Goal: Task Accomplishment & Management: Complete application form

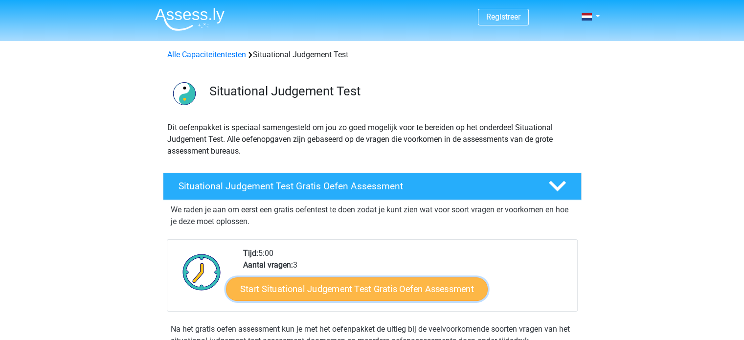
click at [364, 285] on link "Start Situational Judgement Test Gratis Oefen Assessment" at bounding box center [357, 288] width 262 height 23
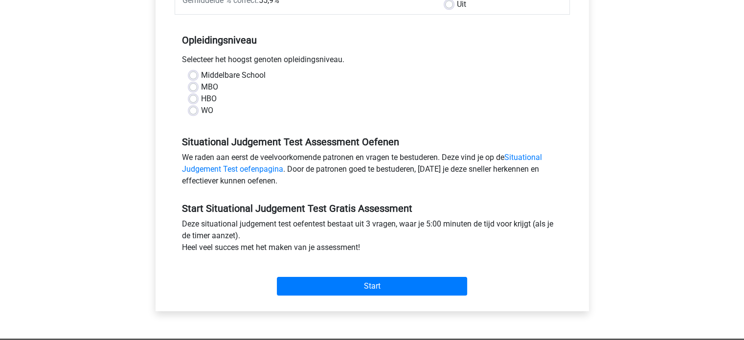
scroll to position [178, 0]
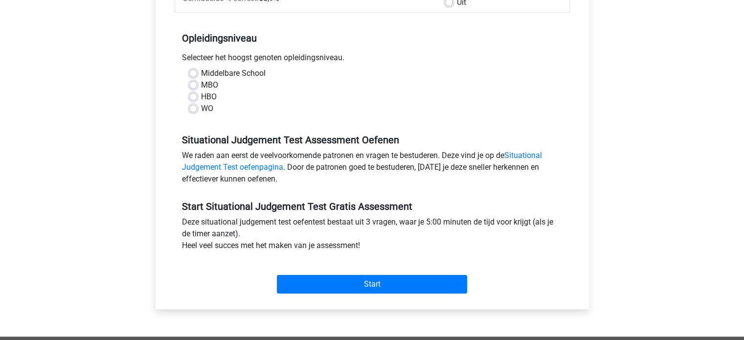
click at [201, 110] on label "WO" at bounding box center [207, 109] width 12 height 12
click at [191, 110] on input "WO" at bounding box center [193, 108] width 8 height 10
radio input "true"
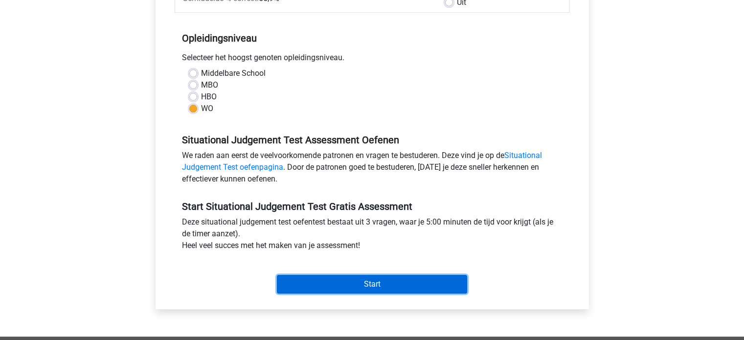
click at [369, 285] on input "Start" at bounding box center [372, 284] width 190 height 19
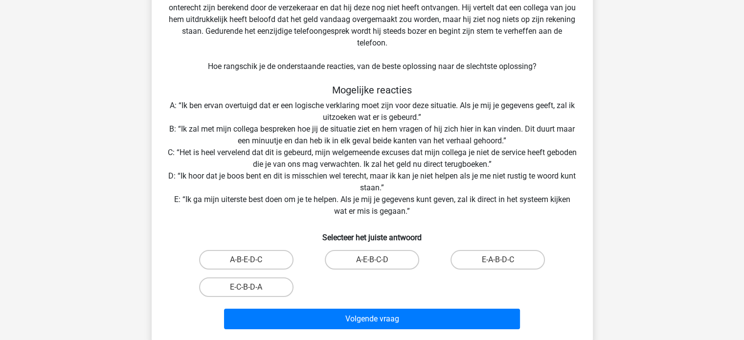
scroll to position [117, 0]
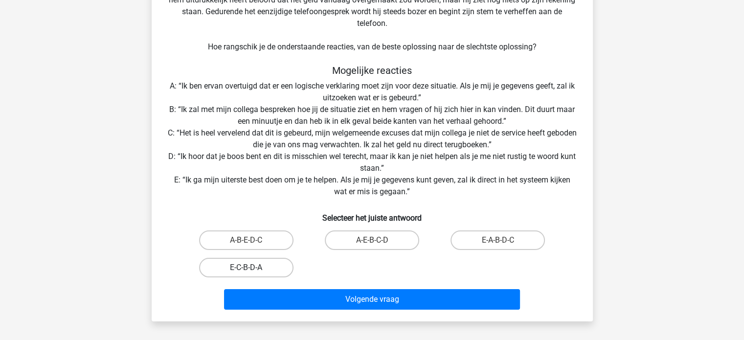
click at [264, 267] on label "E-C-B-D-A" at bounding box center [246, 268] width 94 height 20
click at [252, 267] on input "E-C-B-D-A" at bounding box center [249, 270] width 6 height 6
radio input "true"
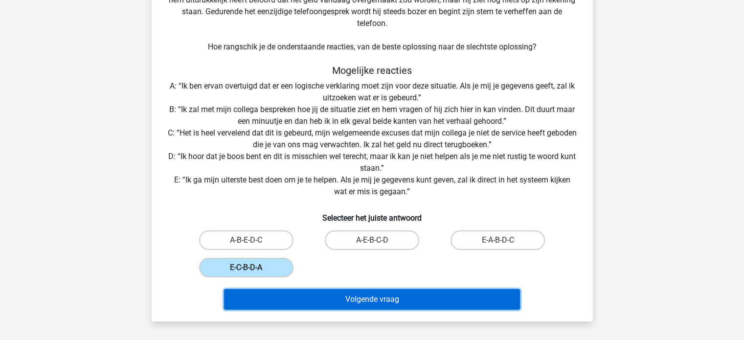
click at [367, 294] on button "Volgende vraag" at bounding box center [372, 299] width 296 height 21
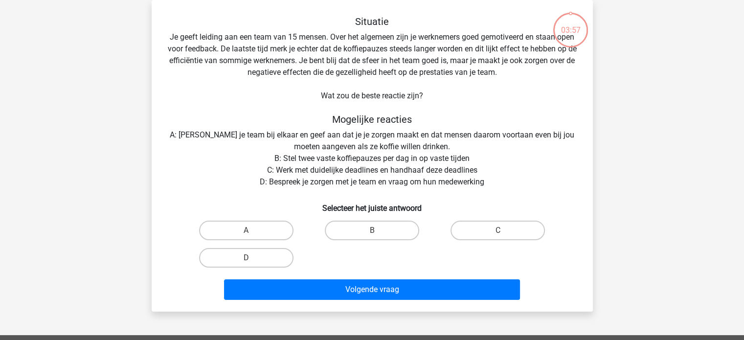
scroll to position [45, 0]
click at [273, 260] on label "D" at bounding box center [246, 258] width 94 height 20
click at [252, 260] on input "D" at bounding box center [249, 261] width 6 height 6
radio input "true"
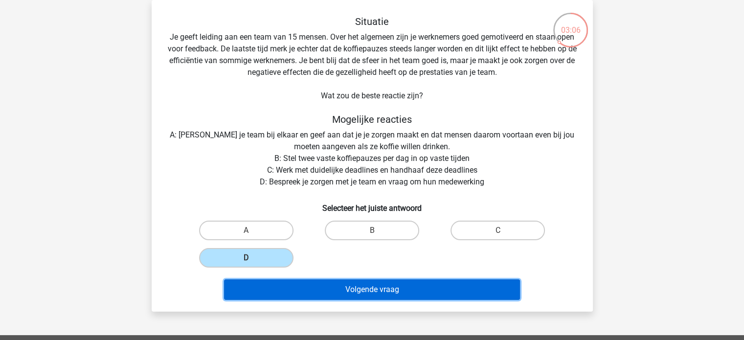
click at [375, 289] on button "Volgende vraag" at bounding box center [372, 289] width 296 height 21
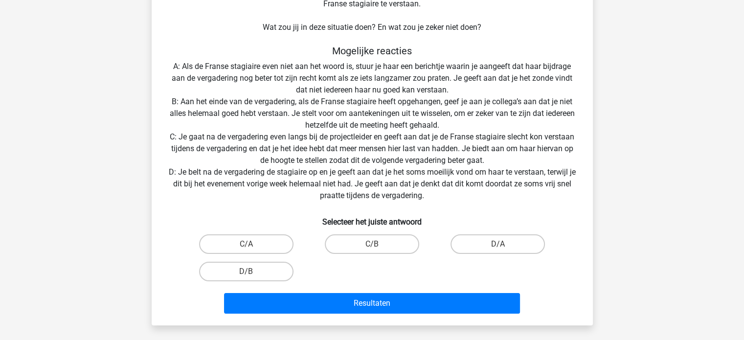
scroll to position [162, 0]
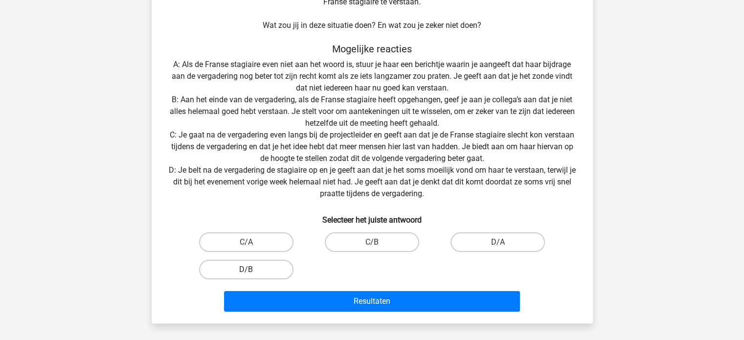
click at [257, 270] on label "D/B" at bounding box center [246, 270] width 94 height 20
click at [252, 270] on input "D/B" at bounding box center [249, 272] width 6 height 6
radio input "true"
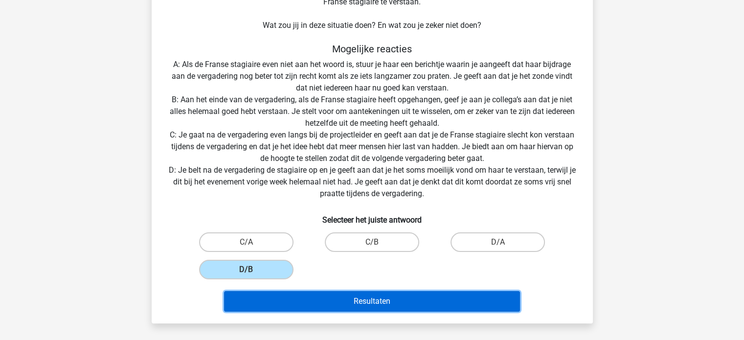
click at [367, 298] on button "Resultaten" at bounding box center [372, 301] width 296 height 21
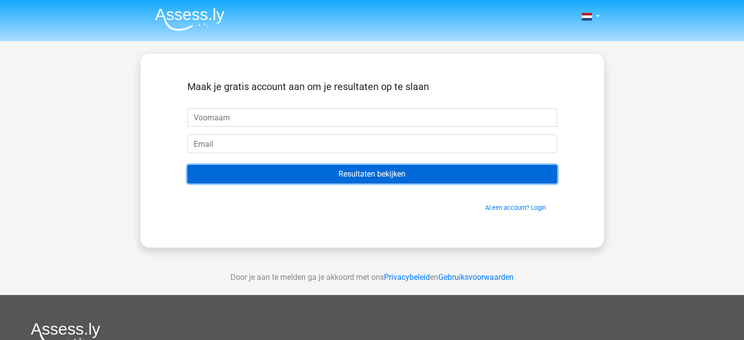
click at [377, 174] on input "Resultaten bekijken" at bounding box center [372, 174] width 370 height 19
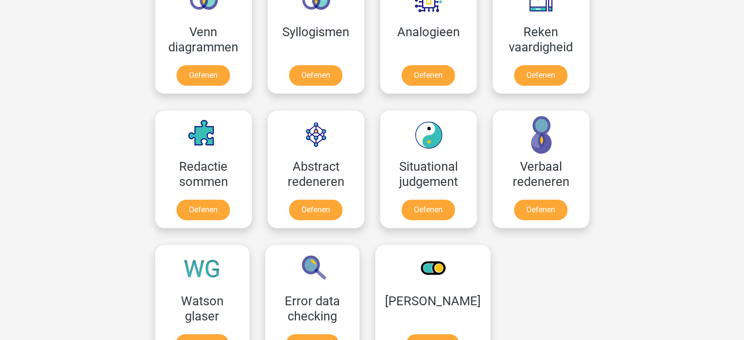
scroll to position [624, 0]
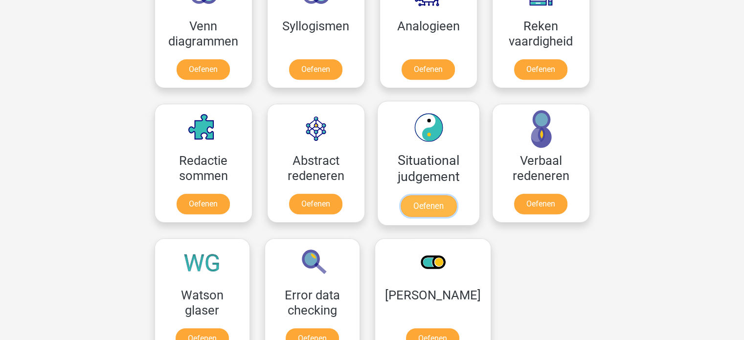
click at [431, 205] on link "Oefenen" at bounding box center [428, 206] width 56 height 22
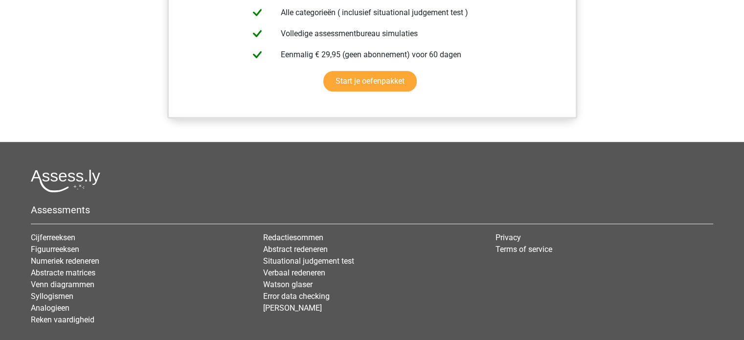
scroll to position [956, 0]
